Goal: Find specific page/section: Find specific page/section

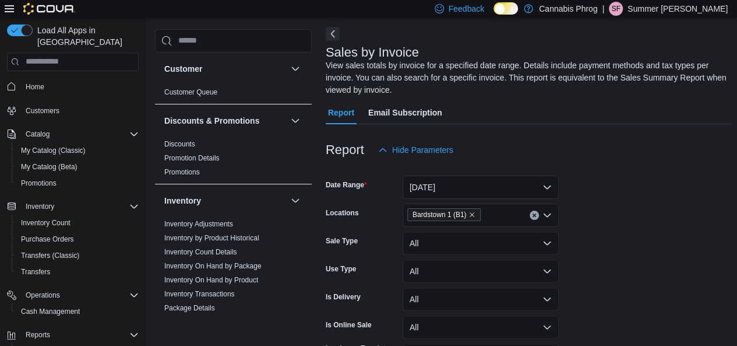
scroll to position [51, 0]
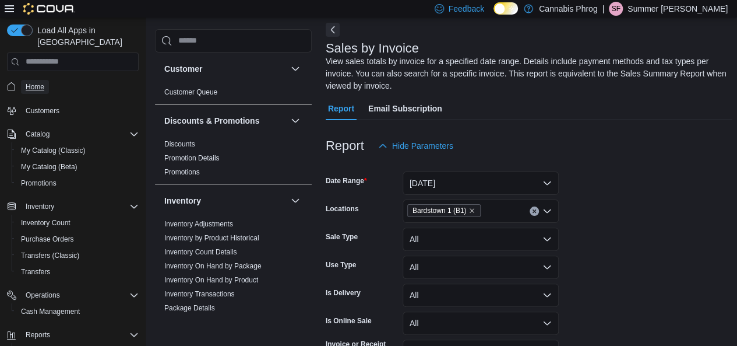
click at [22, 81] on link "Home" at bounding box center [35, 87] width 28 height 14
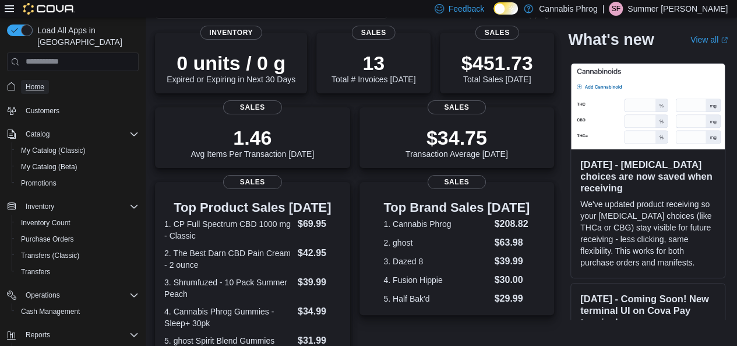
scroll to position [48, 0]
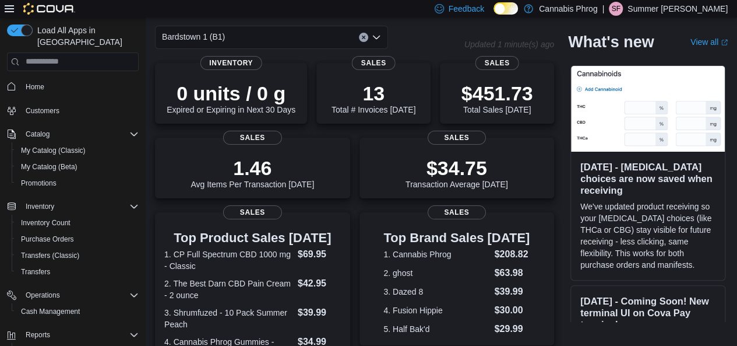
drag, startPoint x: 732, startPoint y: 117, endPoint x: 407, endPoint y: 19, distance: 339.2
click at [407, 19] on div "Home Feedback Bardstown 1 (B1) Updated 1 minute(s) ago 0 units / 0 g Expired or…" at bounding box center [442, 312] width 592 height 687
click at [377, 38] on icon "Open list of options" at bounding box center [376, 36] width 7 height 3
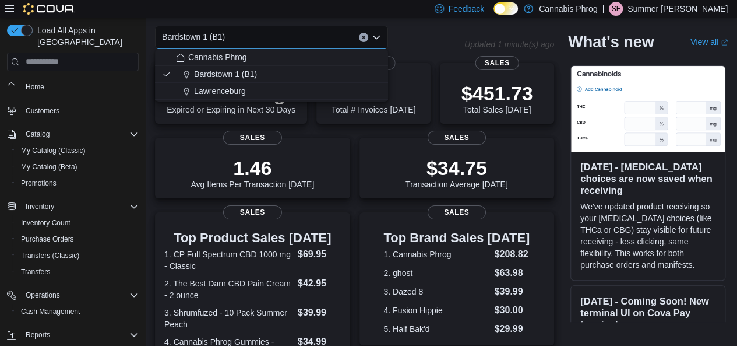
click at [212, 88] on span "Lawrenceburg" at bounding box center [220, 91] width 52 height 12
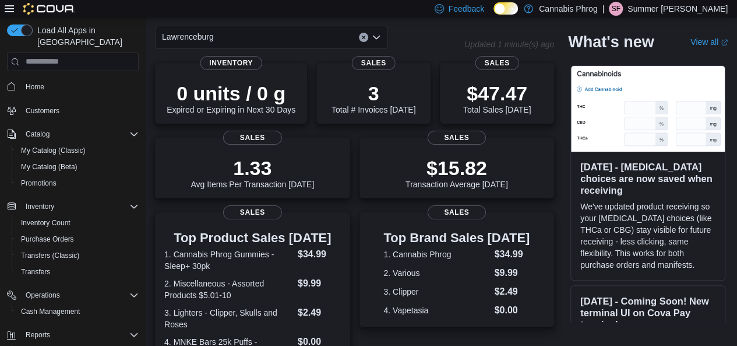
click at [381, 37] on div "Lawrenceburg Combo box. Selected. [GEOGRAPHIC_DATA]. Press Backspace to delete …" at bounding box center [271, 37] width 233 height 23
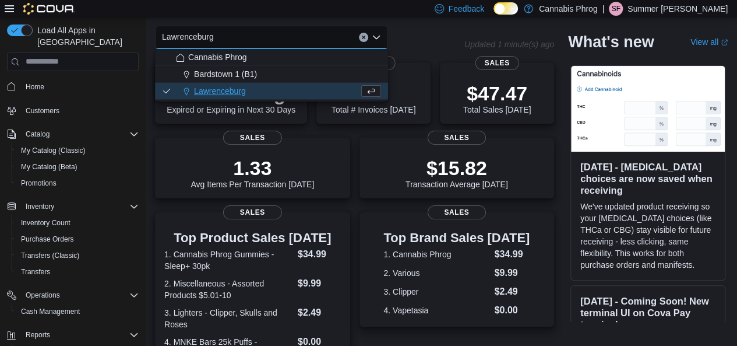
click at [275, 76] on div "Bardstown 1 (B1)" at bounding box center [278, 74] width 205 height 12
